Goal: Task Accomplishment & Management: Use online tool/utility

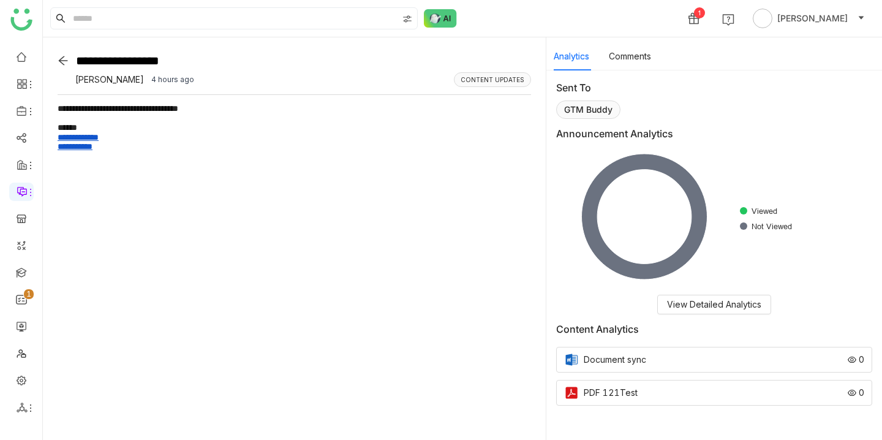
click at [62, 54] on div at bounding box center [295, 60] width 474 height 17
click at [62, 60] on icon at bounding box center [63, 60] width 9 height 9
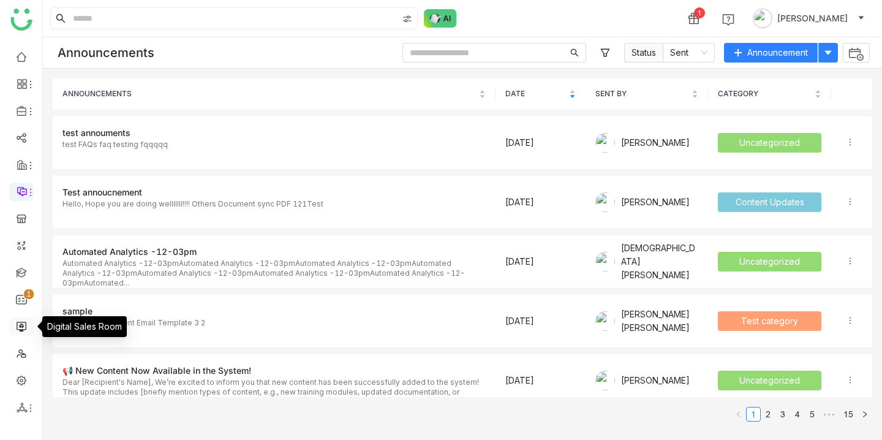
click at [25, 321] on link at bounding box center [21, 325] width 11 height 10
click at [17, 330] on link at bounding box center [21, 325] width 11 height 10
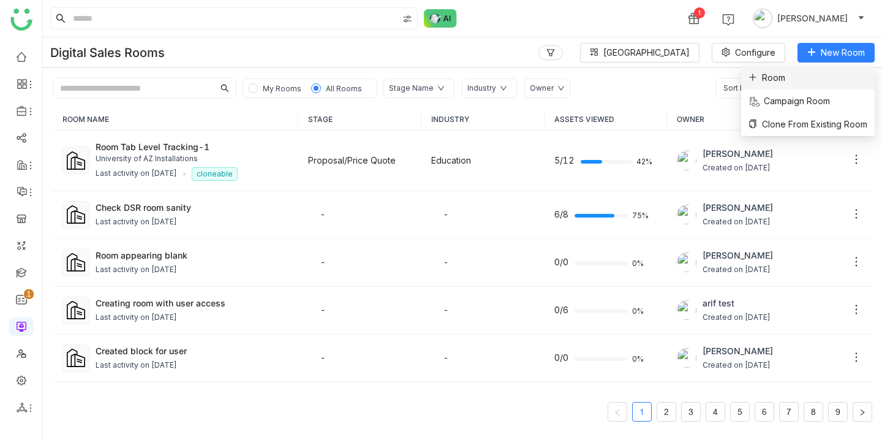
click at [801, 75] on li "Room" at bounding box center [808, 77] width 134 height 23
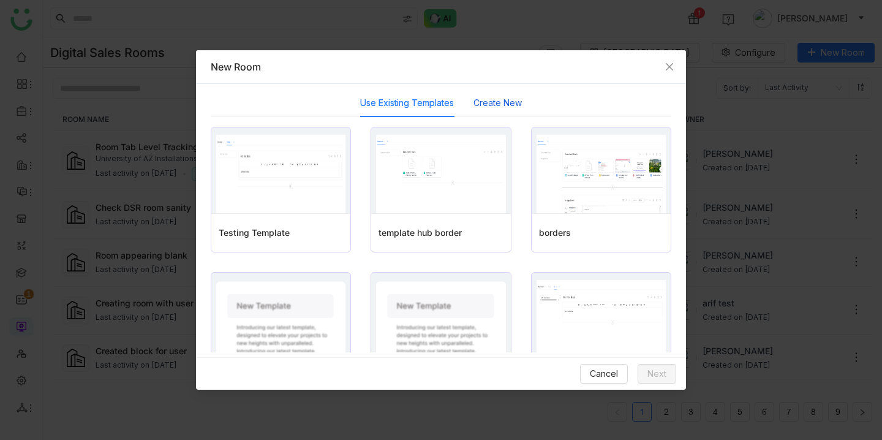
click at [509, 107] on button "Create New" at bounding box center [498, 102] width 48 height 13
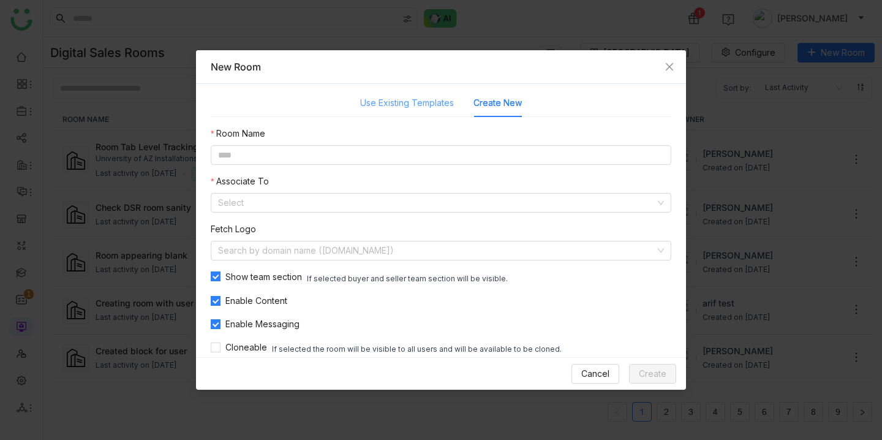
click at [425, 111] on div "Use Existing Templates" at bounding box center [407, 103] width 94 height 28
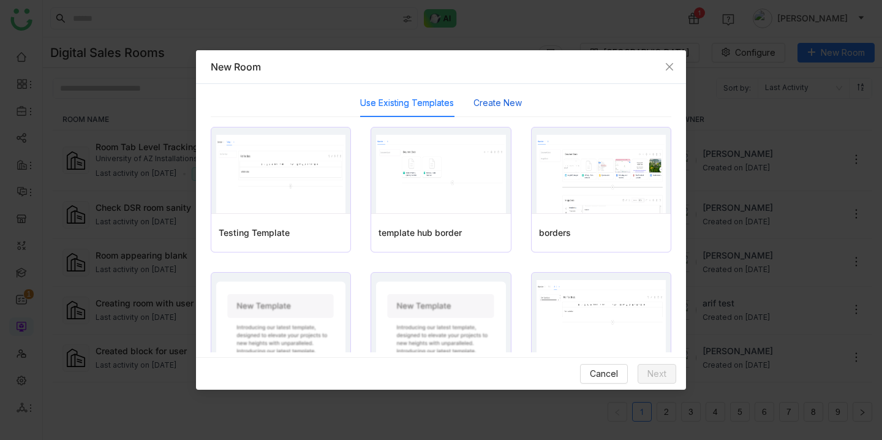
click at [508, 106] on button "Create New" at bounding box center [498, 102] width 48 height 13
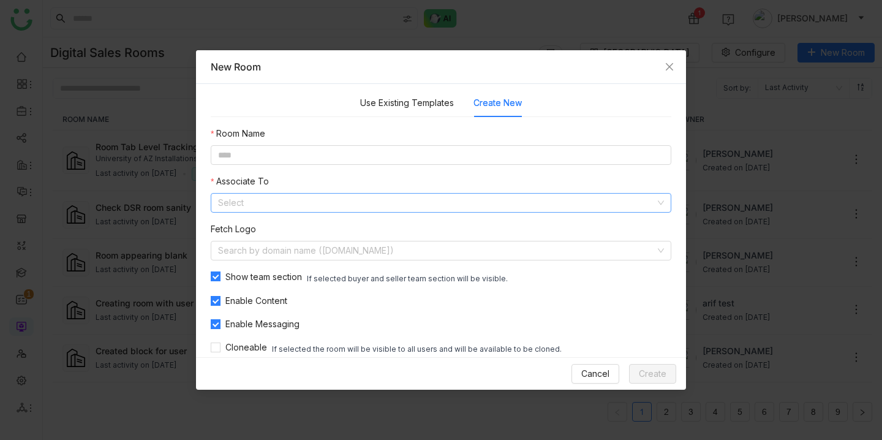
click at [364, 206] on input at bounding box center [436, 203] width 437 height 18
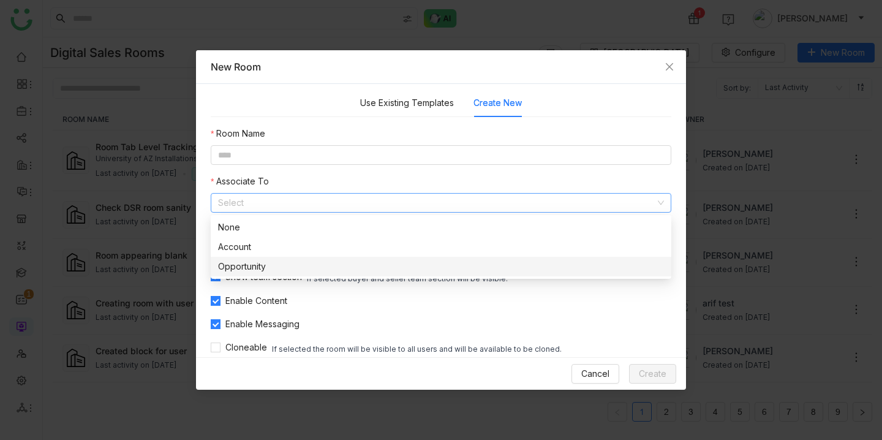
click at [565, 315] on div "Room Name Associate To Select Fetch Logo Search by domain name ([DOMAIN_NAME]) …" at bounding box center [441, 241] width 461 height 229
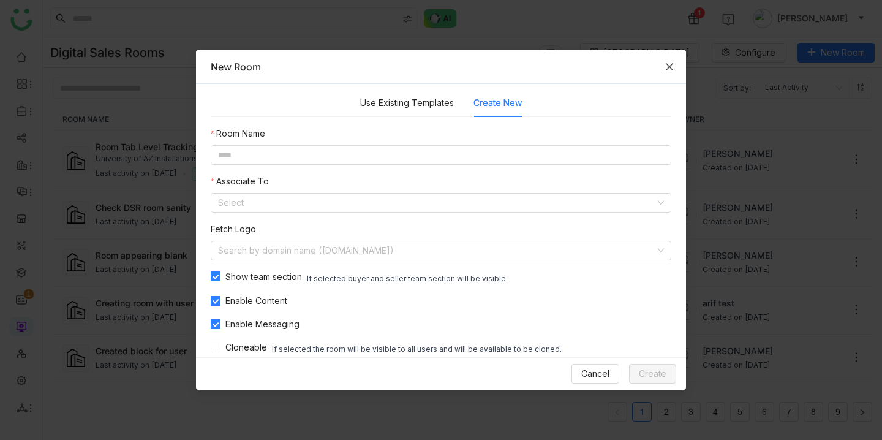
click at [666, 69] on icon "Close" at bounding box center [670, 67] width 10 height 10
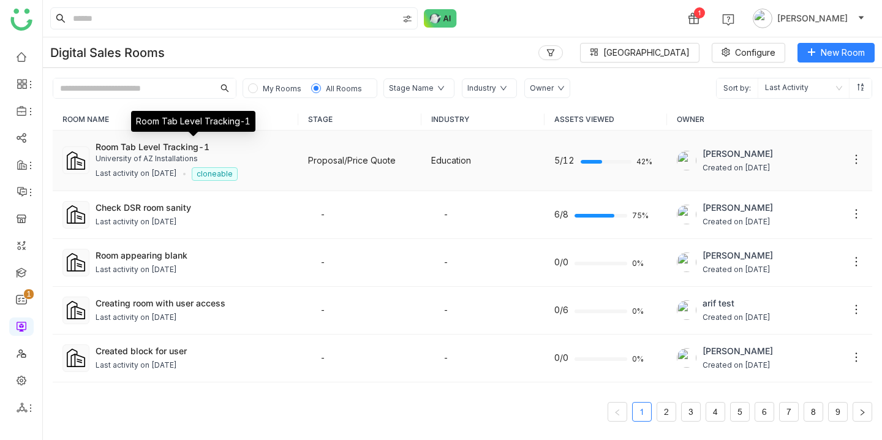
click at [135, 145] on div "Room Tab Level Tracking-1" at bounding box center [192, 146] width 193 height 13
